Goal: Find specific page/section: Find specific page/section

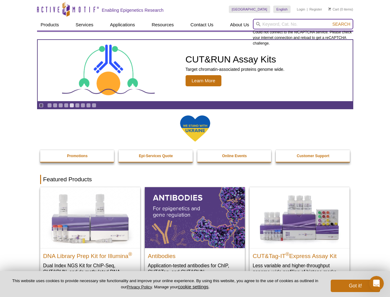
click at [303, 24] on input "search" at bounding box center [303, 24] width 100 height 11
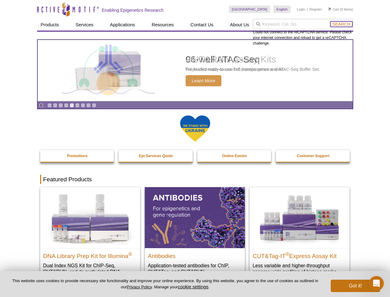
click at [342, 24] on span "Search" at bounding box center [342, 24] width 18 height 5
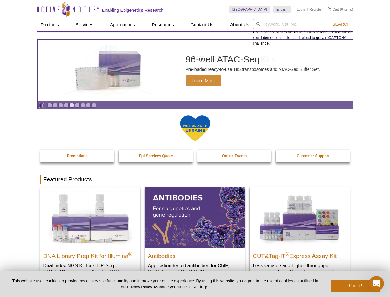
click at [41, 105] on icon "Pause" at bounding box center [41, 105] width 4 height 4
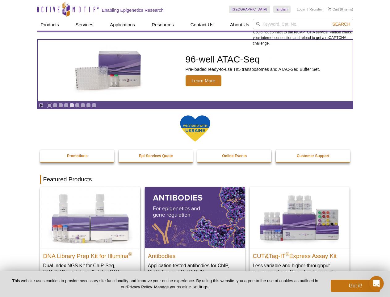
click at [49, 105] on link "Go to slide 1" at bounding box center [49, 105] width 5 height 5
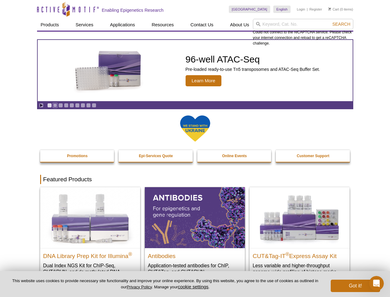
click at [55, 105] on link "Go to slide 2" at bounding box center [55, 105] width 5 height 5
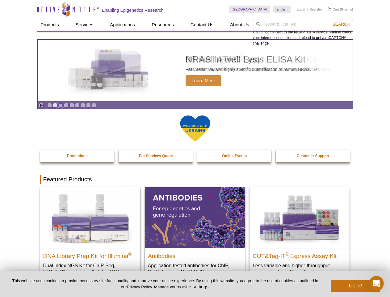
click at [61, 105] on link "Go to slide 3" at bounding box center [60, 105] width 5 height 5
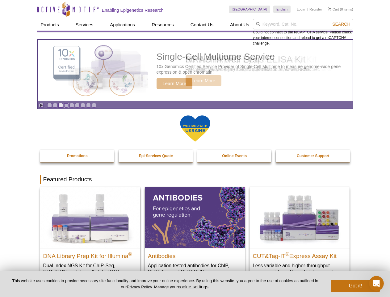
click at [66, 105] on link "Go to slide 4" at bounding box center [66, 105] width 5 height 5
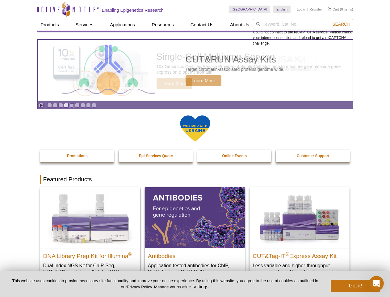
click at [72, 105] on link "Go to slide 5" at bounding box center [72, 105] width 5 height 5
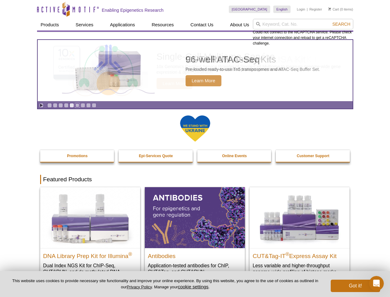
click at [77, 105] on link "Go to slide 6" at bounding box center [77, 105] width 5 height 5
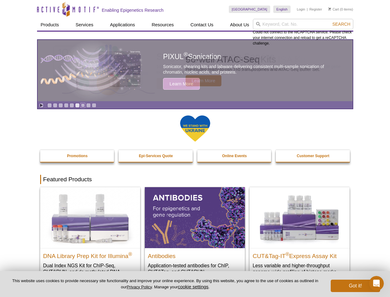
click at [83, 105] on link "Go to slide 7" at bounding box center [83, 105] width 5 height 5
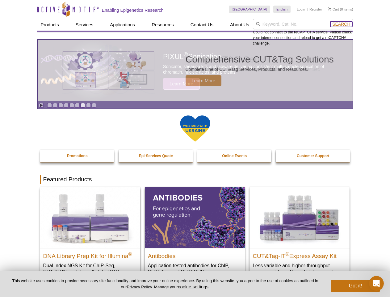
click at [342, 24] on span "Search" at bounding box center [342, 24] width 18 height 5
